Goal: Task Accomplishment & Management: Manage account settings

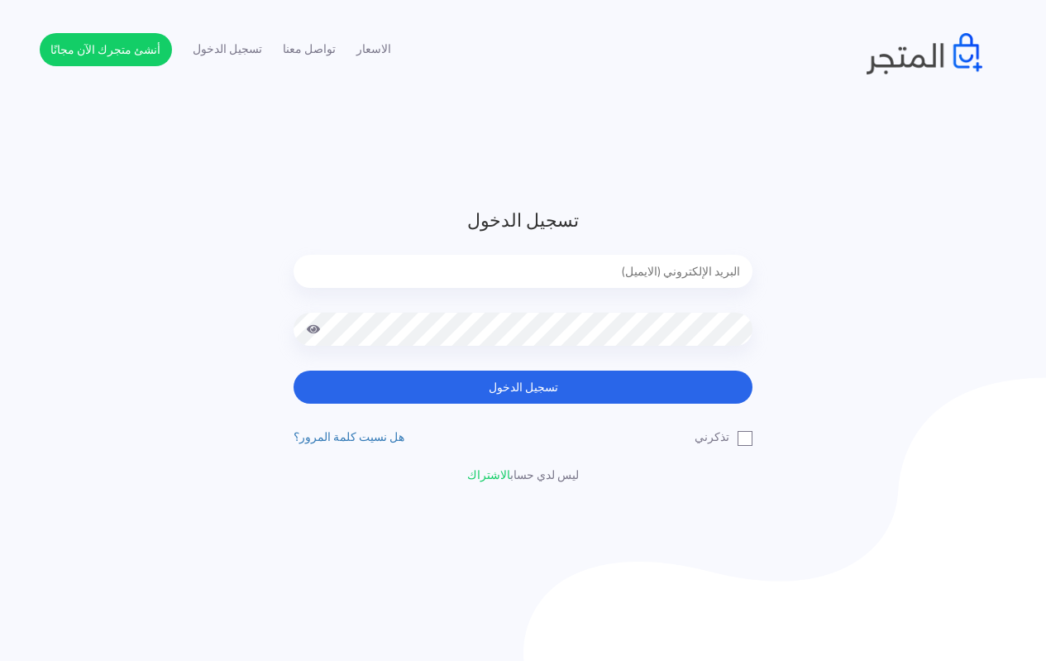
click at [525, 267] on input "email" at bounding box center [523, 271] width 459 height 33
type input "[EMAIL_ADDRESS][DOMAIN_NAME]"
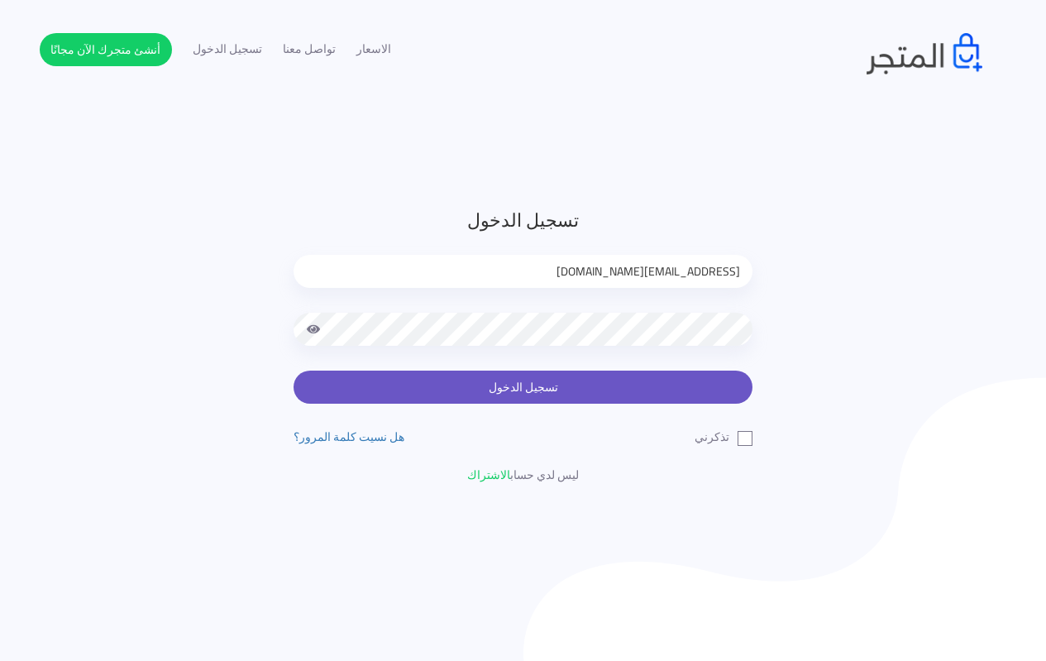
click at [481, 383] on button "تسجيل الدخول" at bounding box center [523, 386] width 459 height 33
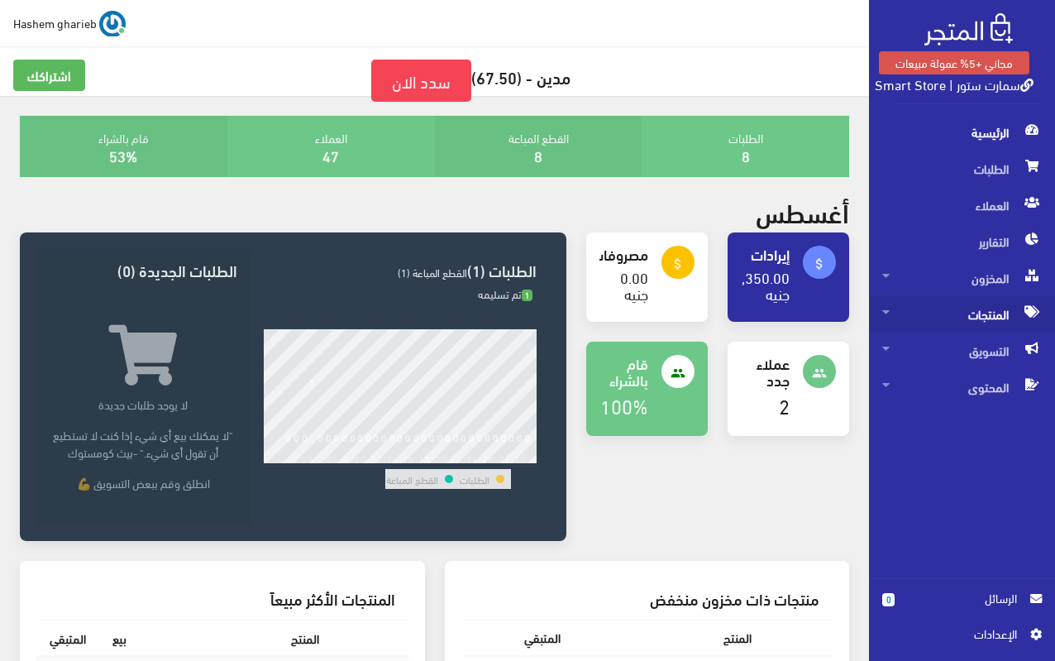
click at [999, 319] on span "المنتجات" at bounding box center [962, 314] width 160 height 36
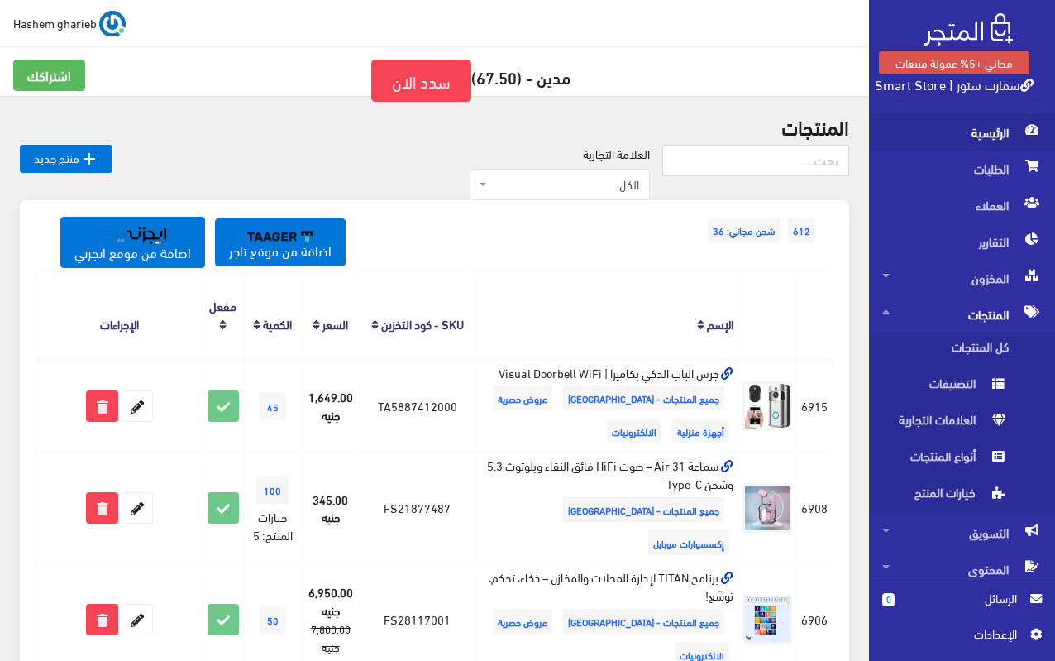
click at [986, 138] on span "الرئيسية" at bounding box center [962, 132] width 160 height 36
